Goal: Task Accomplishment & Management: Complete application form

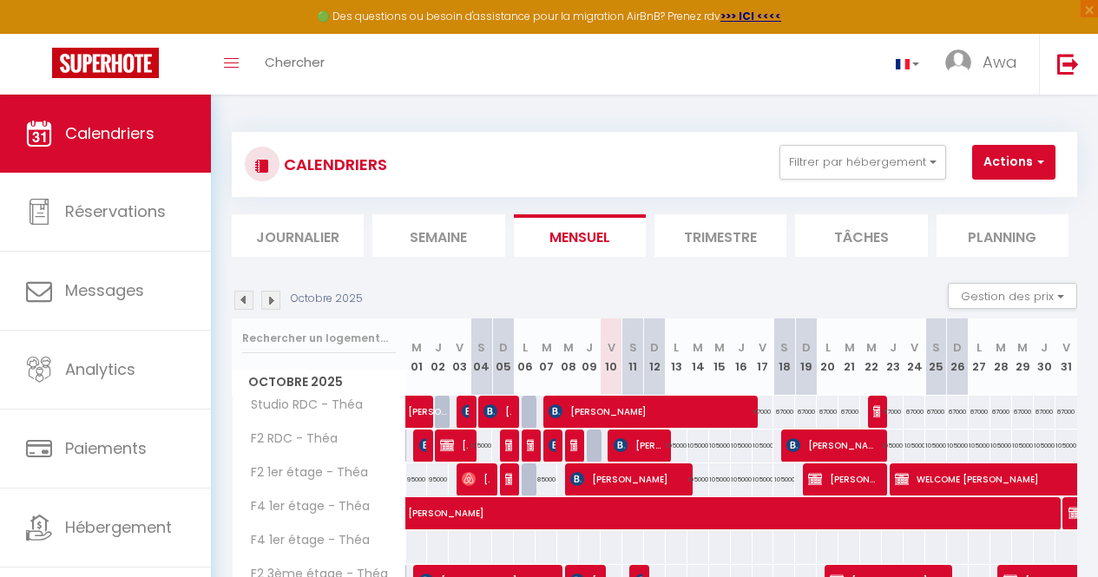
select select "KO"
select select "0"
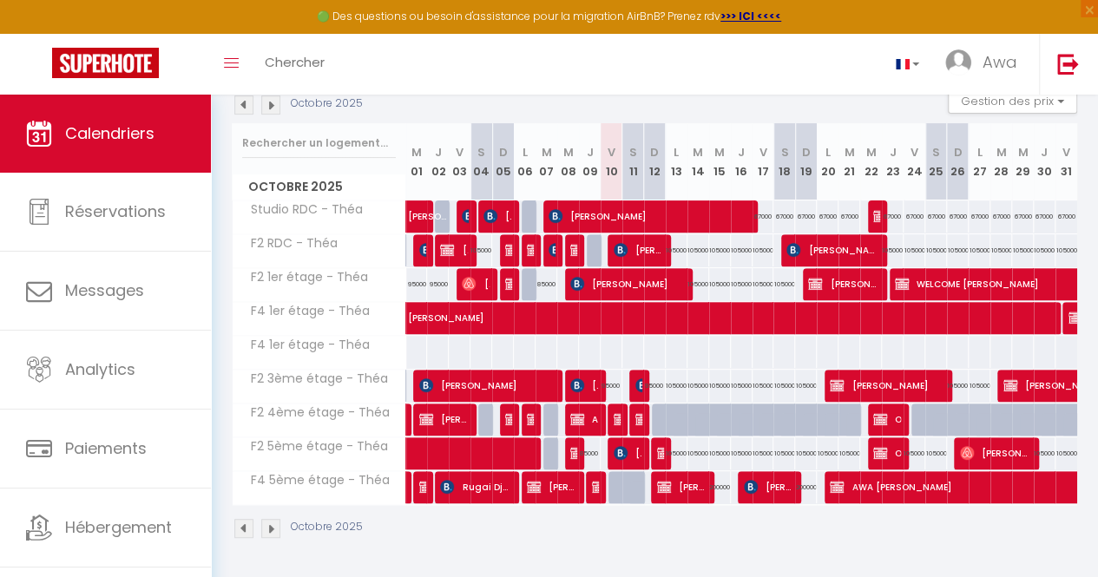
scroll to position [195, 0]
click at [618, 253] on img at bounding box center [621, 250] width 14 height 14
select select "KO"
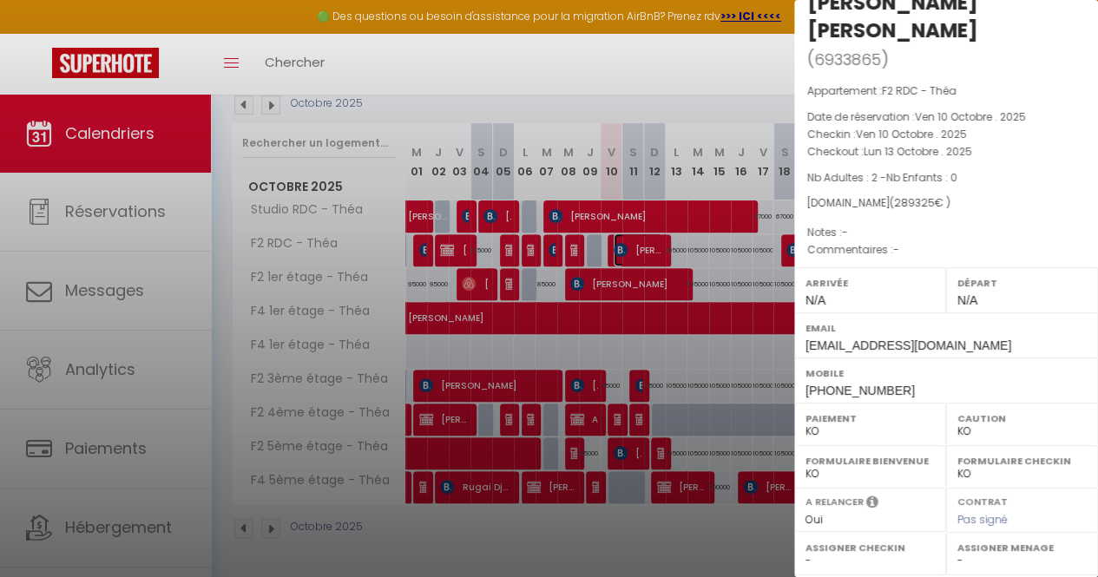
scroll to position [283, 0]
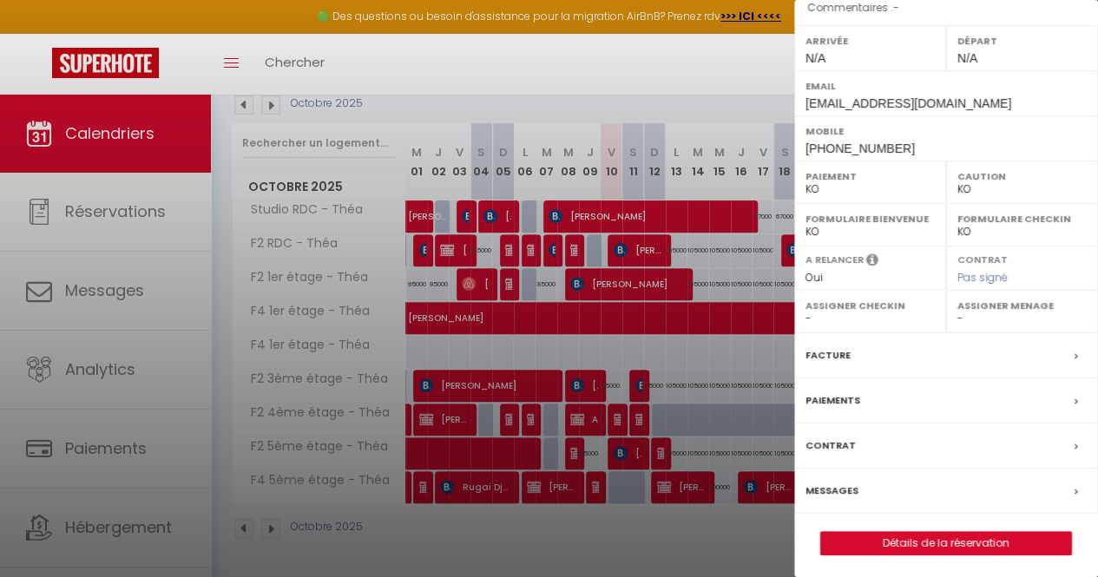
click at [882, 349] on div "Facture" at bounding box center [946, 355] width 304 height 45
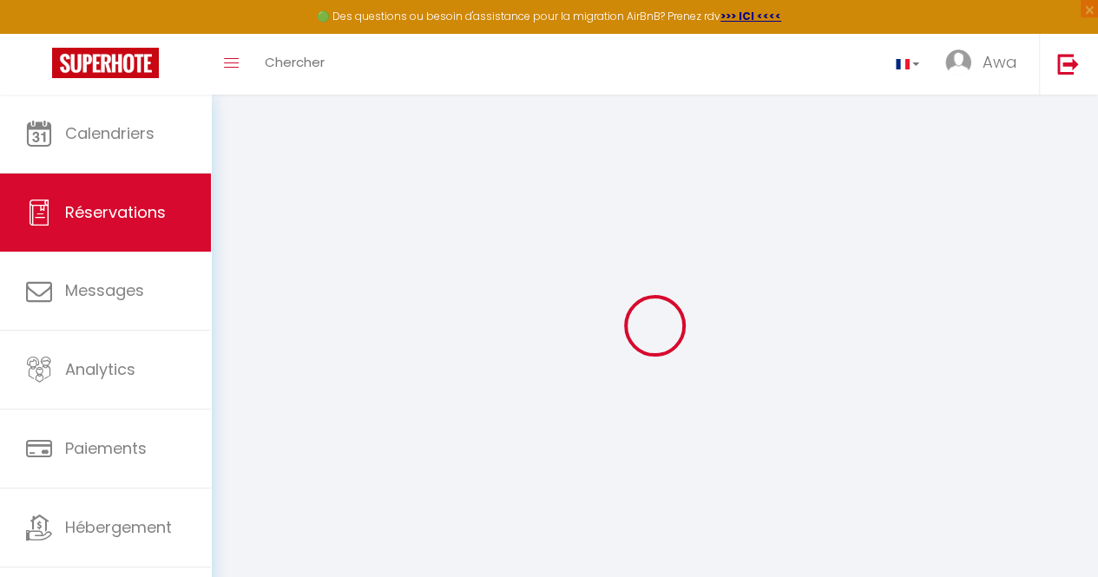
select select
checkbox input "false"
select select
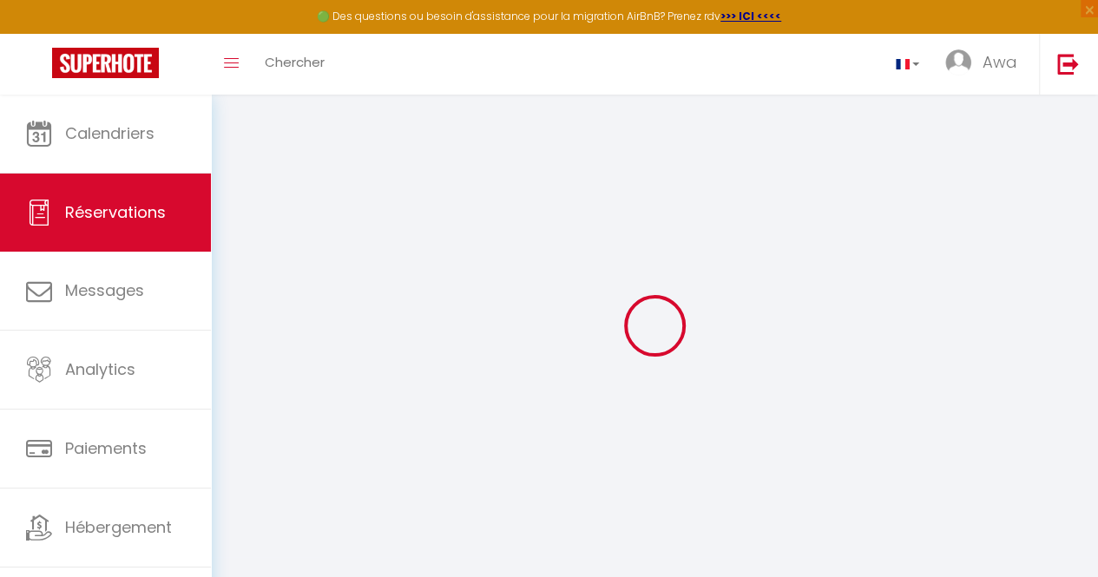
checkbox input "false"
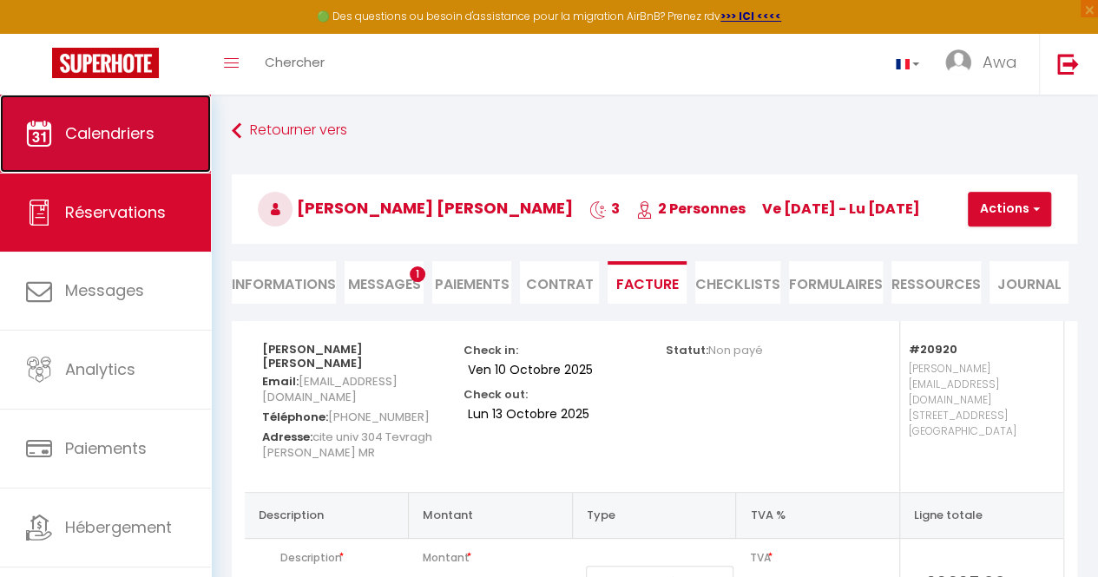
click at [108, 130] on span "Calendriers" at bounding box center [109, 133] width 89 height 22
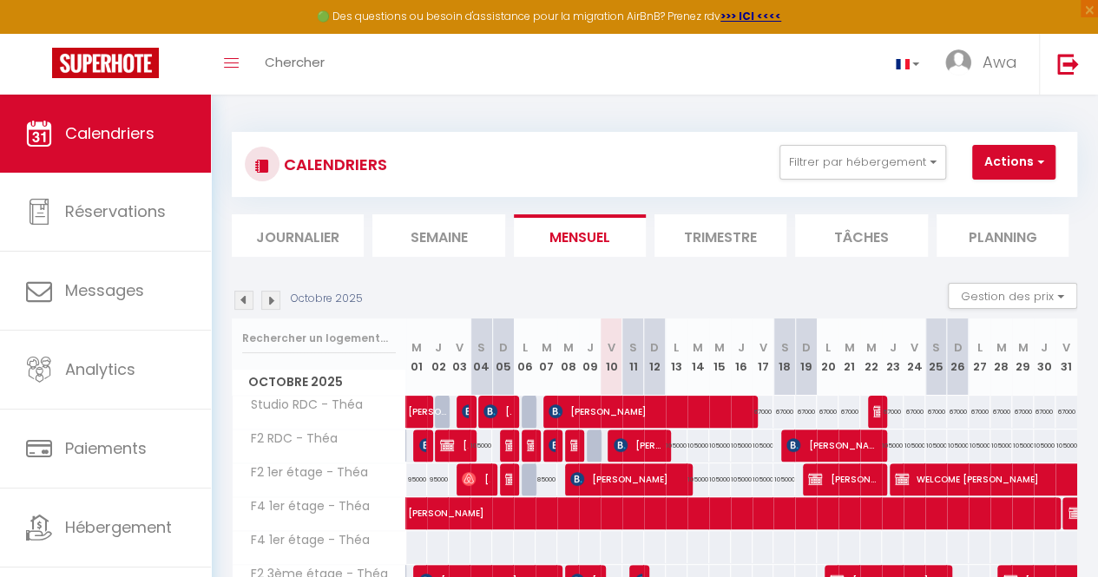
scroll to position [204, 0]
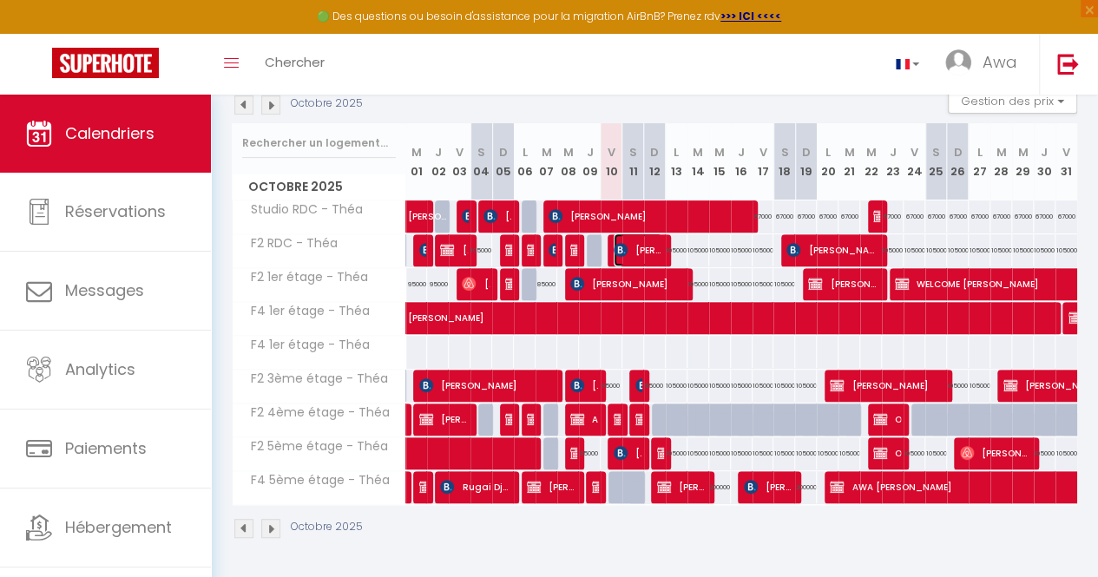
click at [627, 234] on span "[PERSON_NAME] [PERSON_NAME]" at bounding box center [638, 250] width 49 height 33
select select "KO"
select select "0"
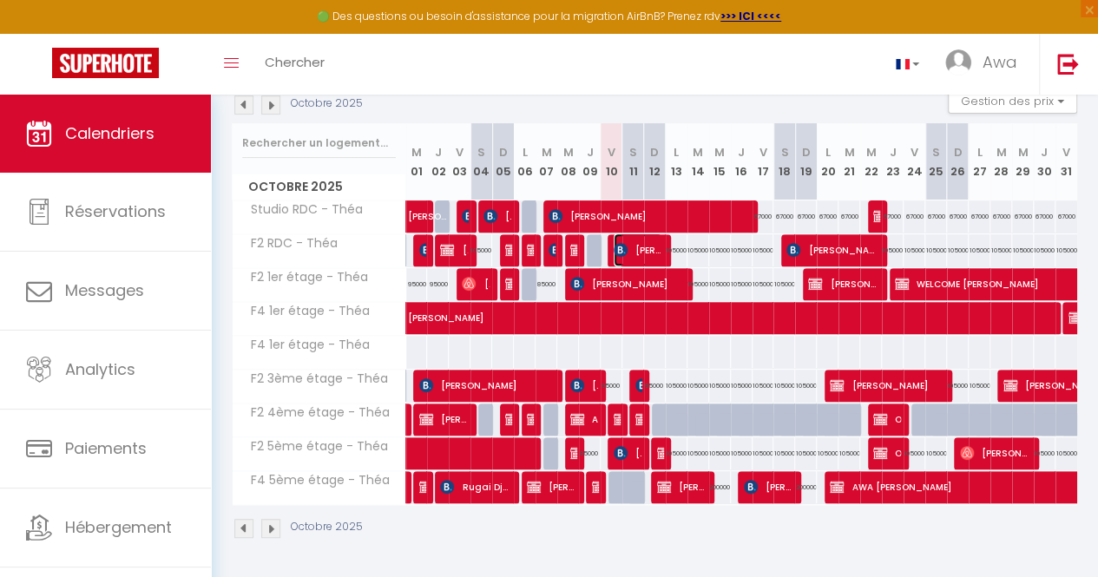
select select "1"
select select
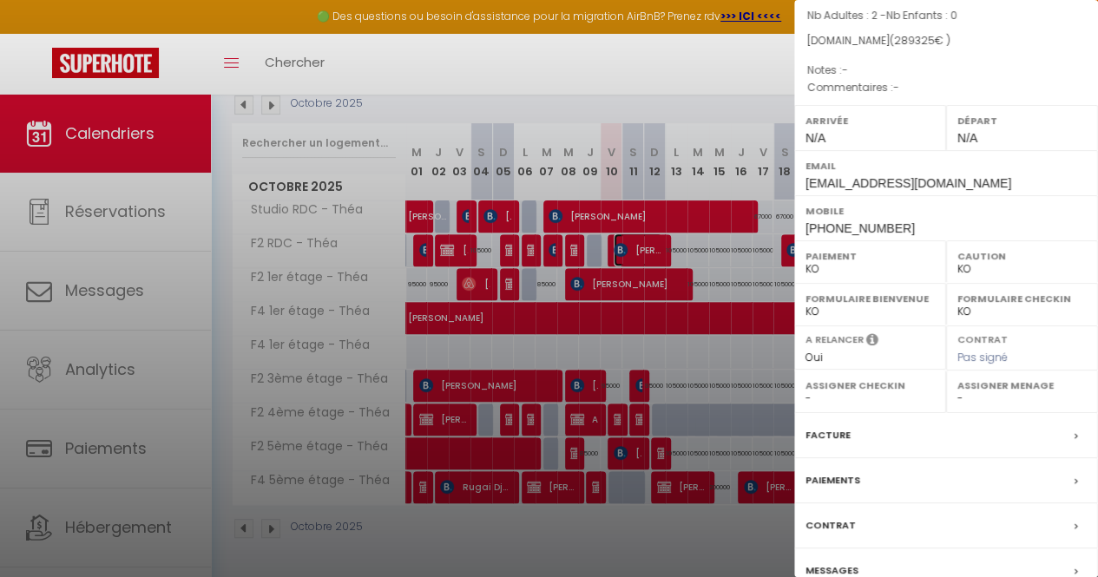
scroll to position [283, 0]
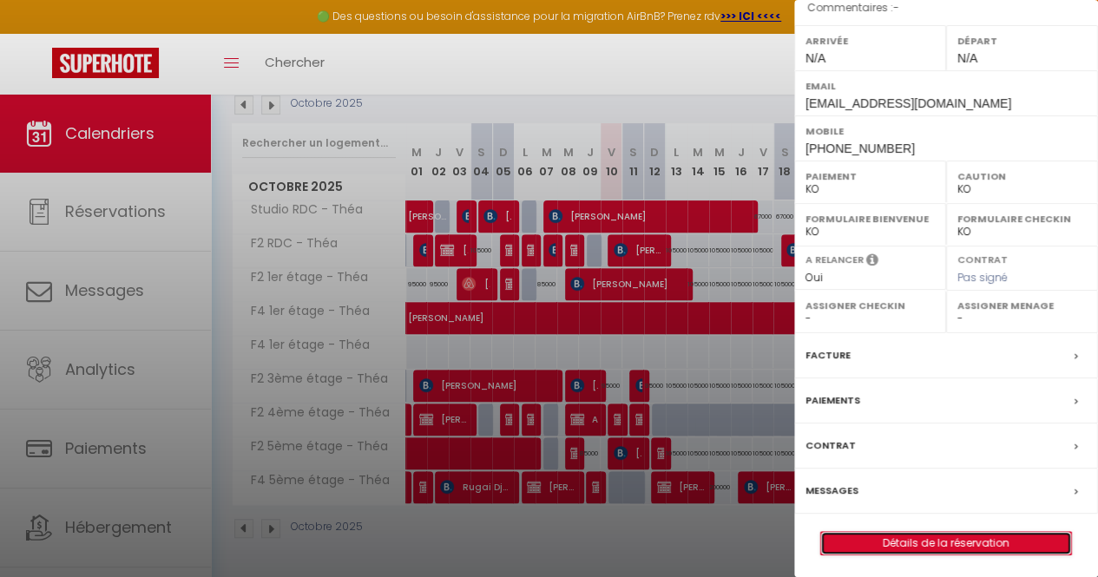
click at [884, 533] on link "Détails de la réservation" at bounding box center [946, 543] width 250 height 23
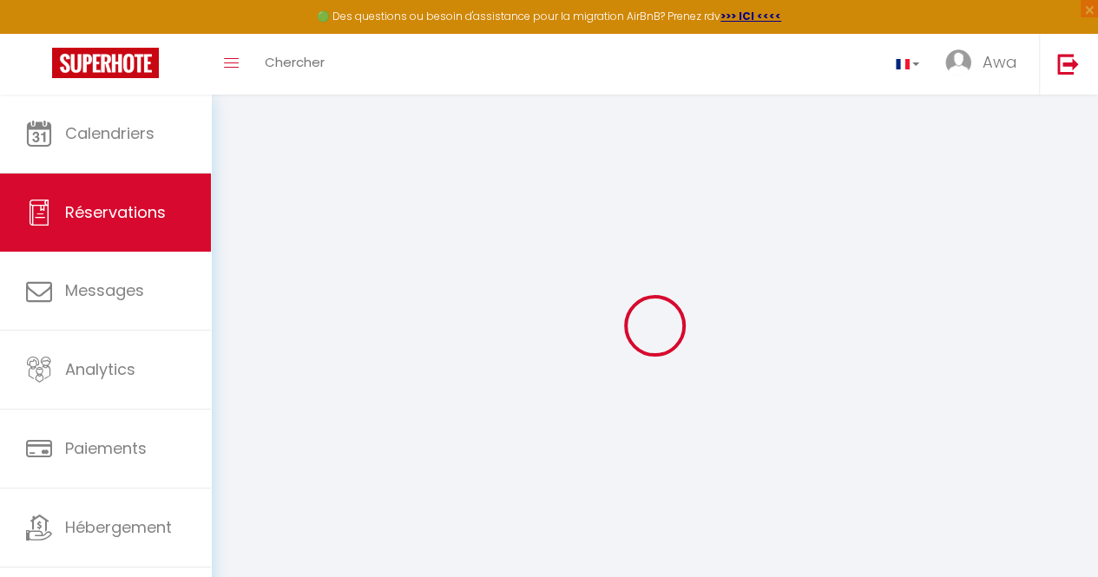
type input "Abdel Mejid Cherif"
type input "Boudadya"
type input "[EMAIL_ADDRESS][DOMAIN_NAME]"
type input "[PHONE_NUMBER]"
type input "cite univ 304 Tevragh Zeina"
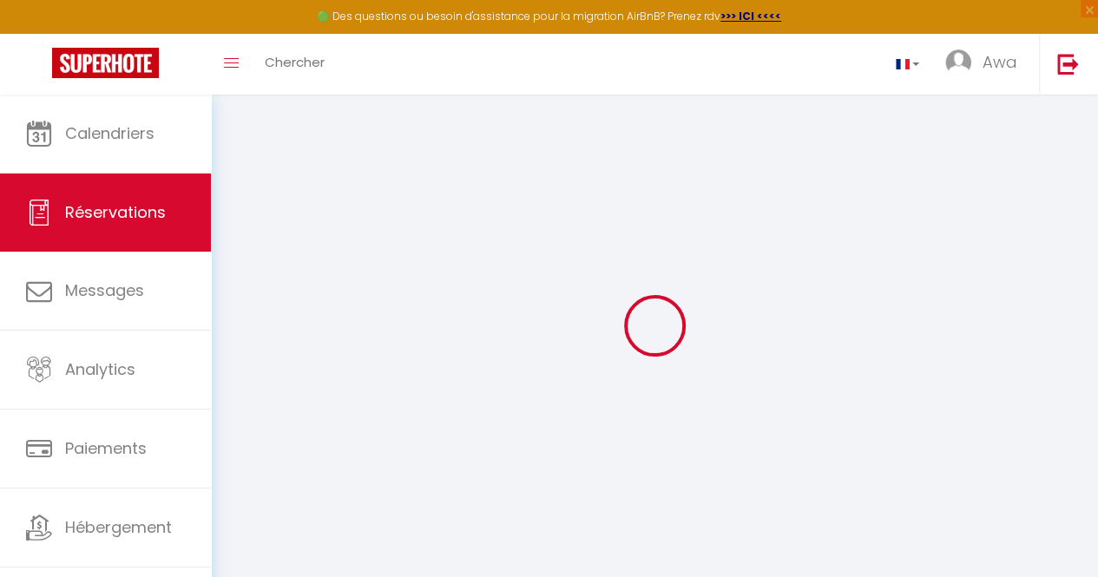
type input "Nouakchott"
select select "MR"
type input "50998"
select select "20920"
select select "1"
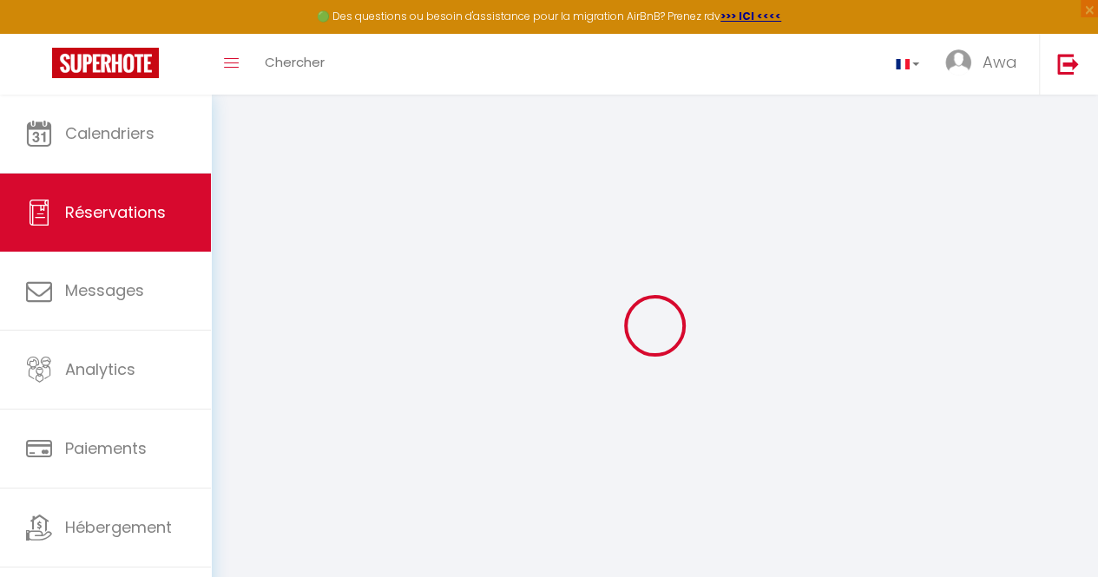
select select
type input "2"
select select "10"
select select
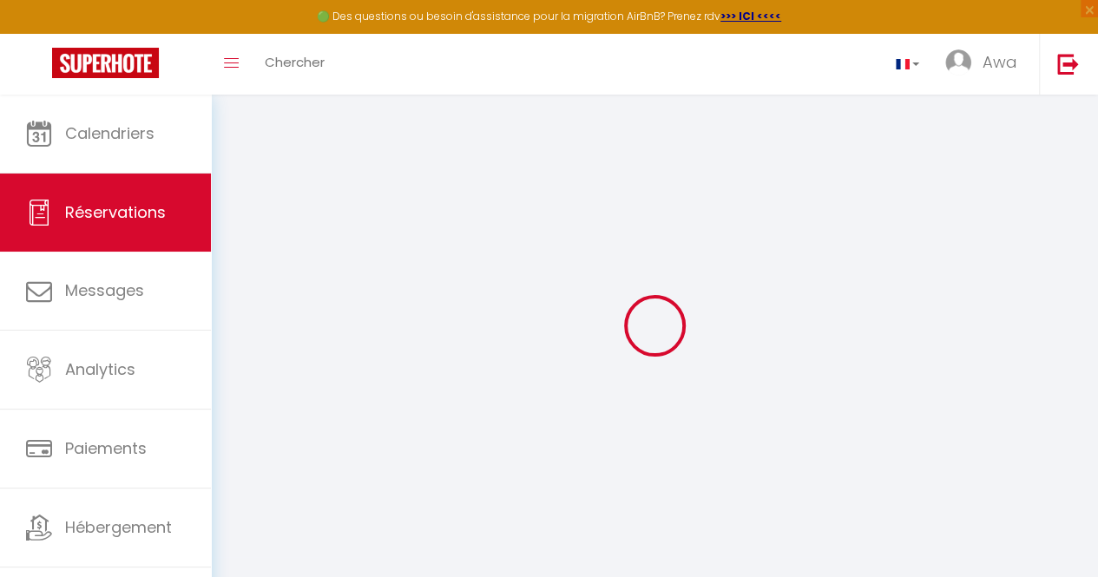
type input "260400"
checkbox input "false"
select select "2"
type input "0"
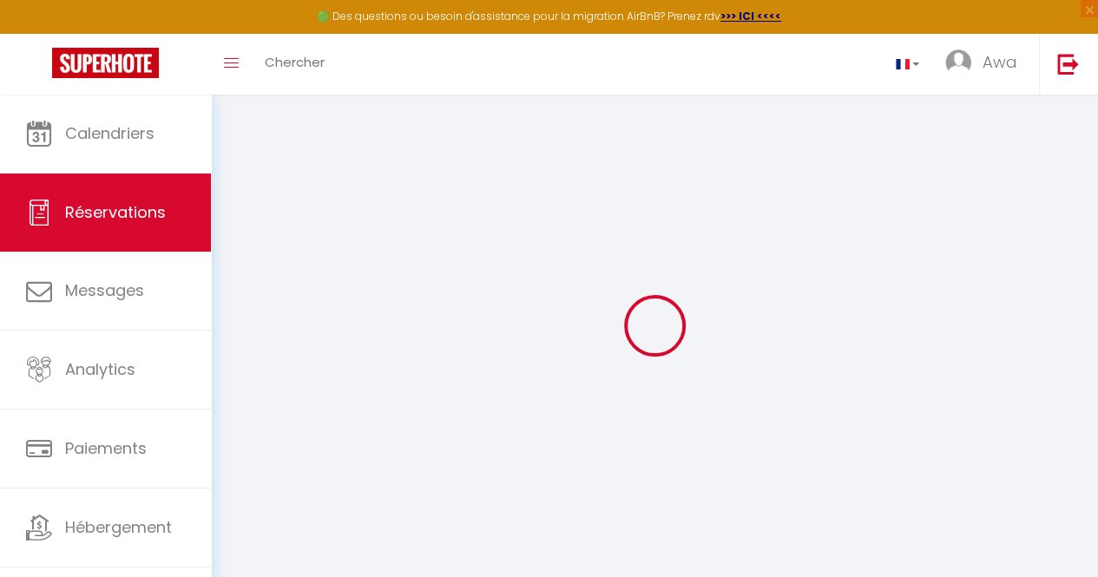
type input "0"
select select
select select "14"
checkbox input "false"
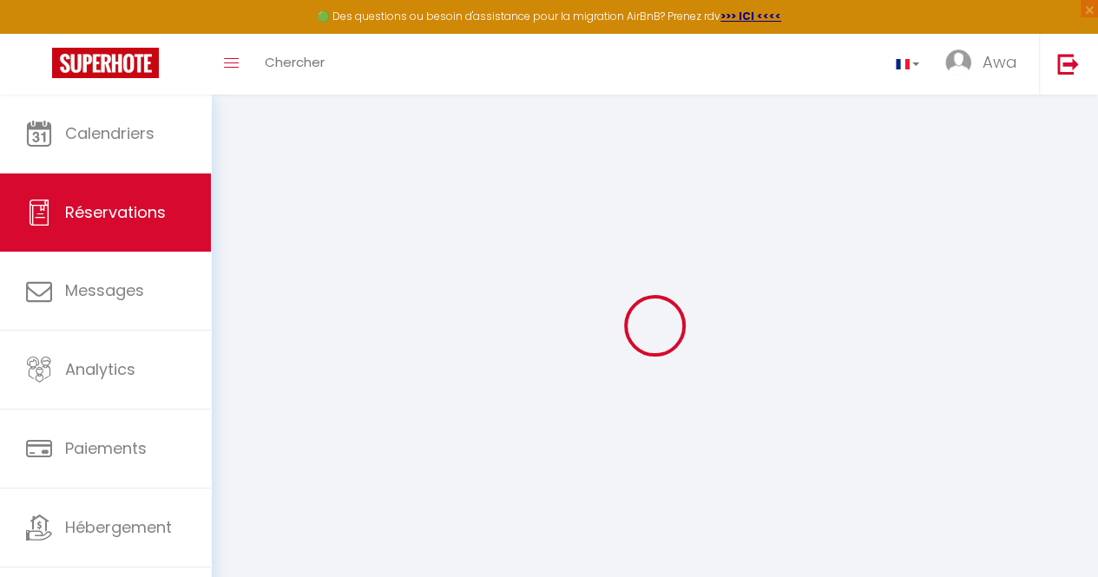
select select
checkbox input "false"
select select
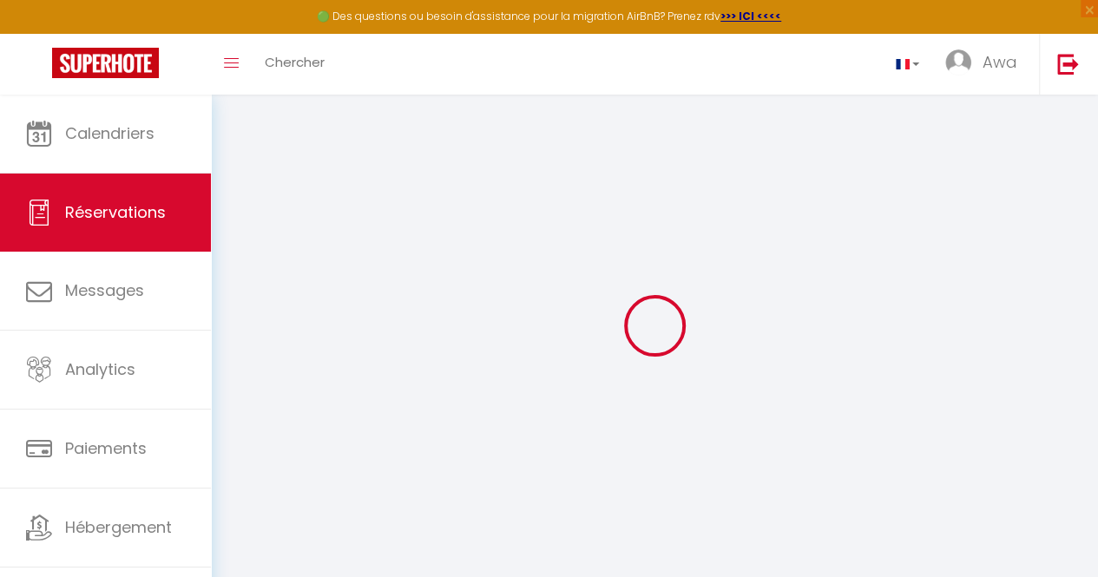
checkbox input "false"
select select
checkbox input "false"
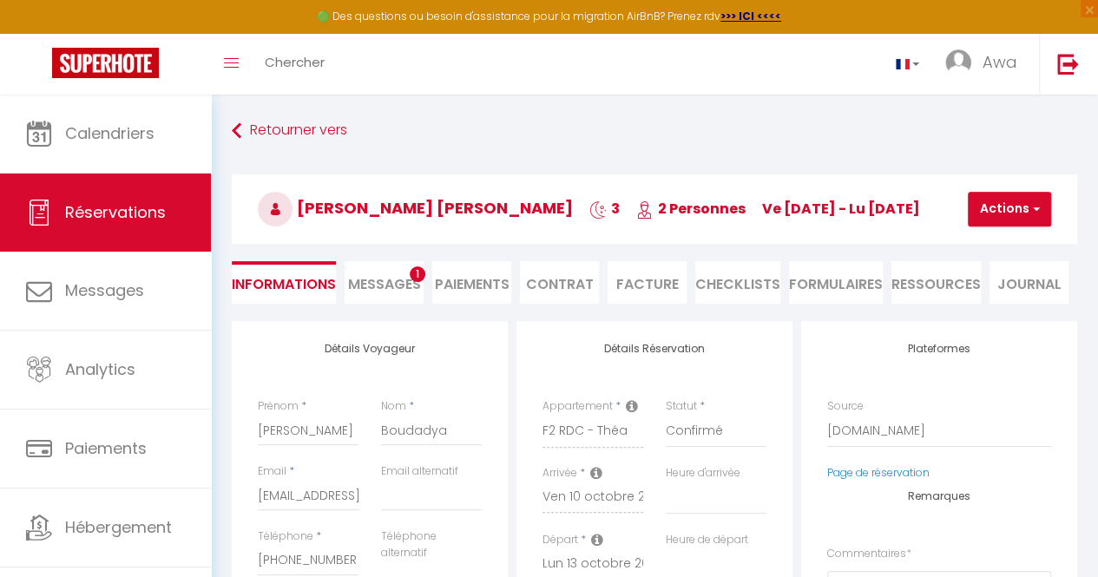
type input "22925"
type input "6000"
select select
checkbox input "false"
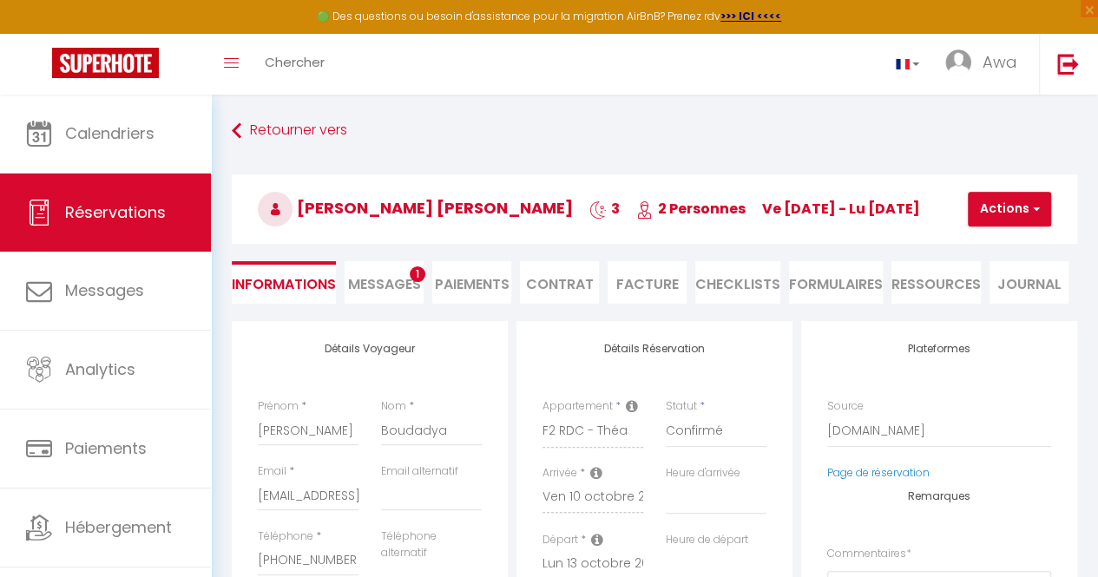
select select
click at [418, 265] on li "Messages 1" at bounding box center [384, 282] width 79 height 43
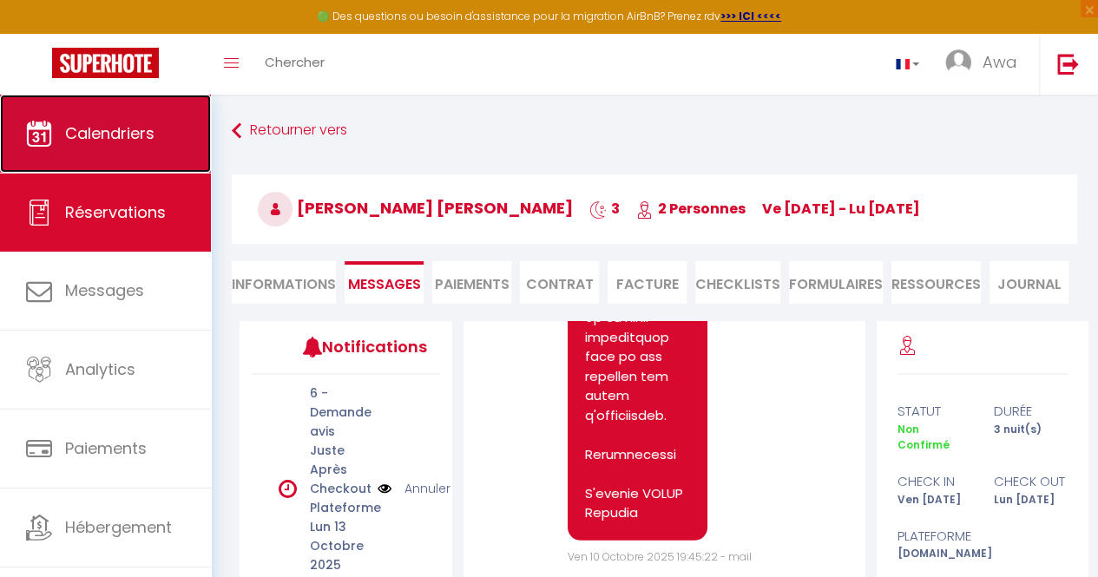
click at [127, 131] on span "Calendriers" at bounding box center [109, 133] width 89 height 22
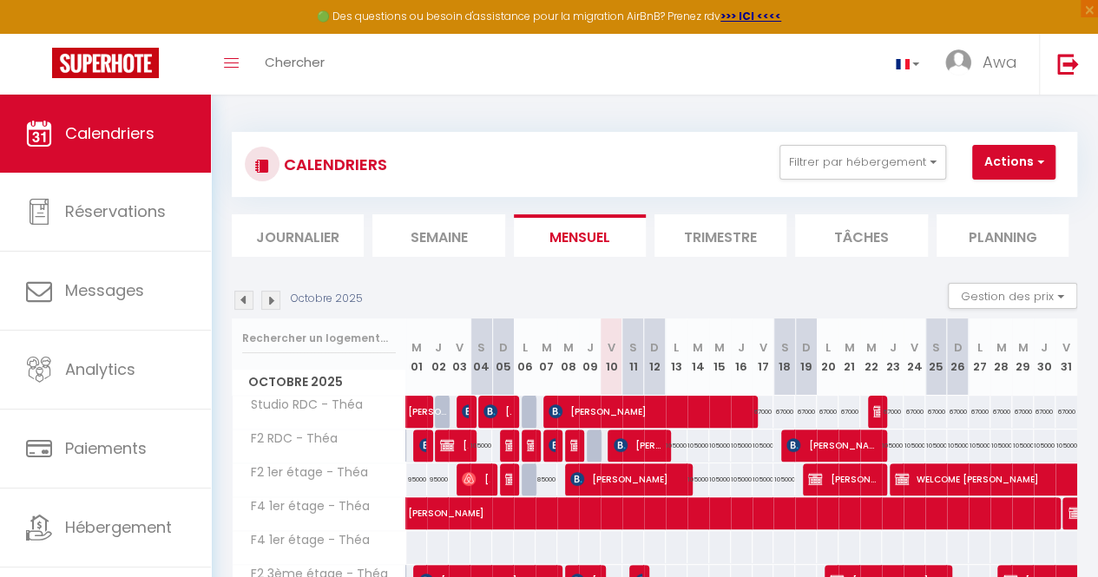
click at [608, 322] on th "V 10" at bounding box center [612, 357] width 22 height 77
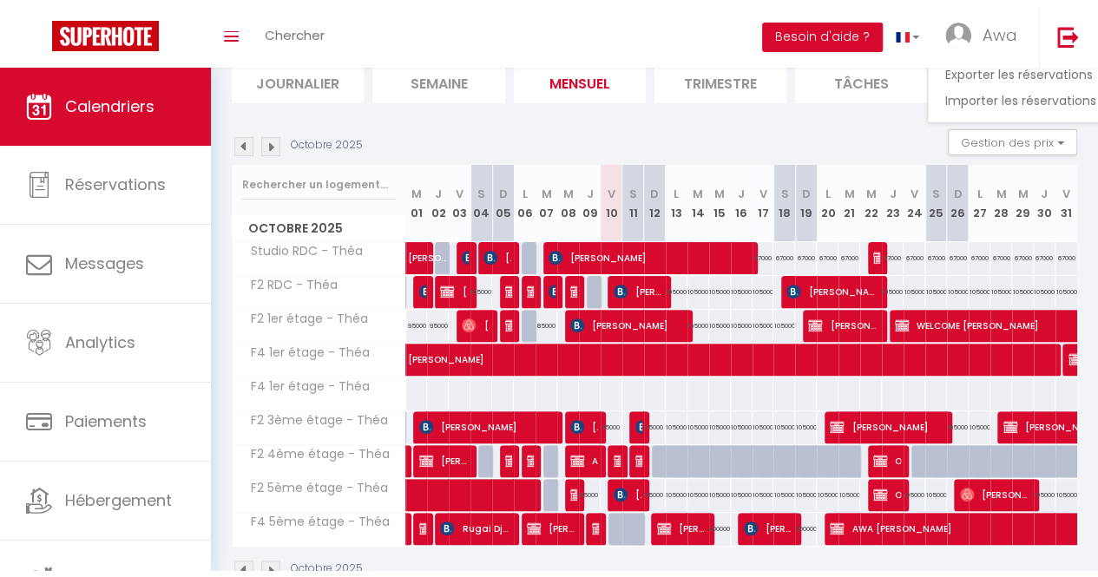
scroll to position [127, 0]
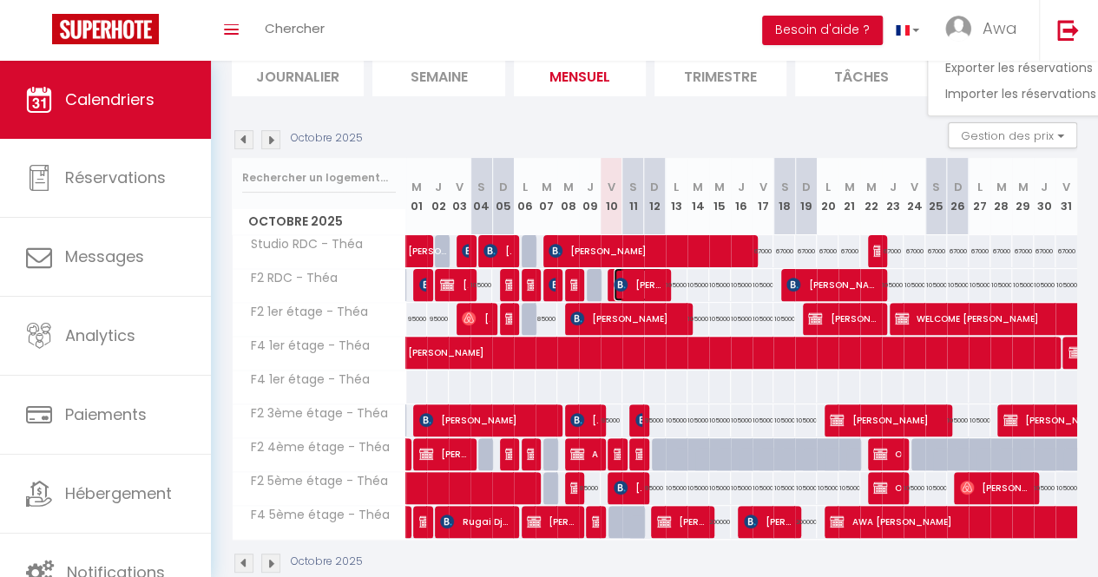
click at [639, 281] on span "[PERSON_NAME] [PERSON_NAME]" at bounding box center [638, 284] width 49 height 33
